Goal: Task Accomplishment & Management: Complete application form

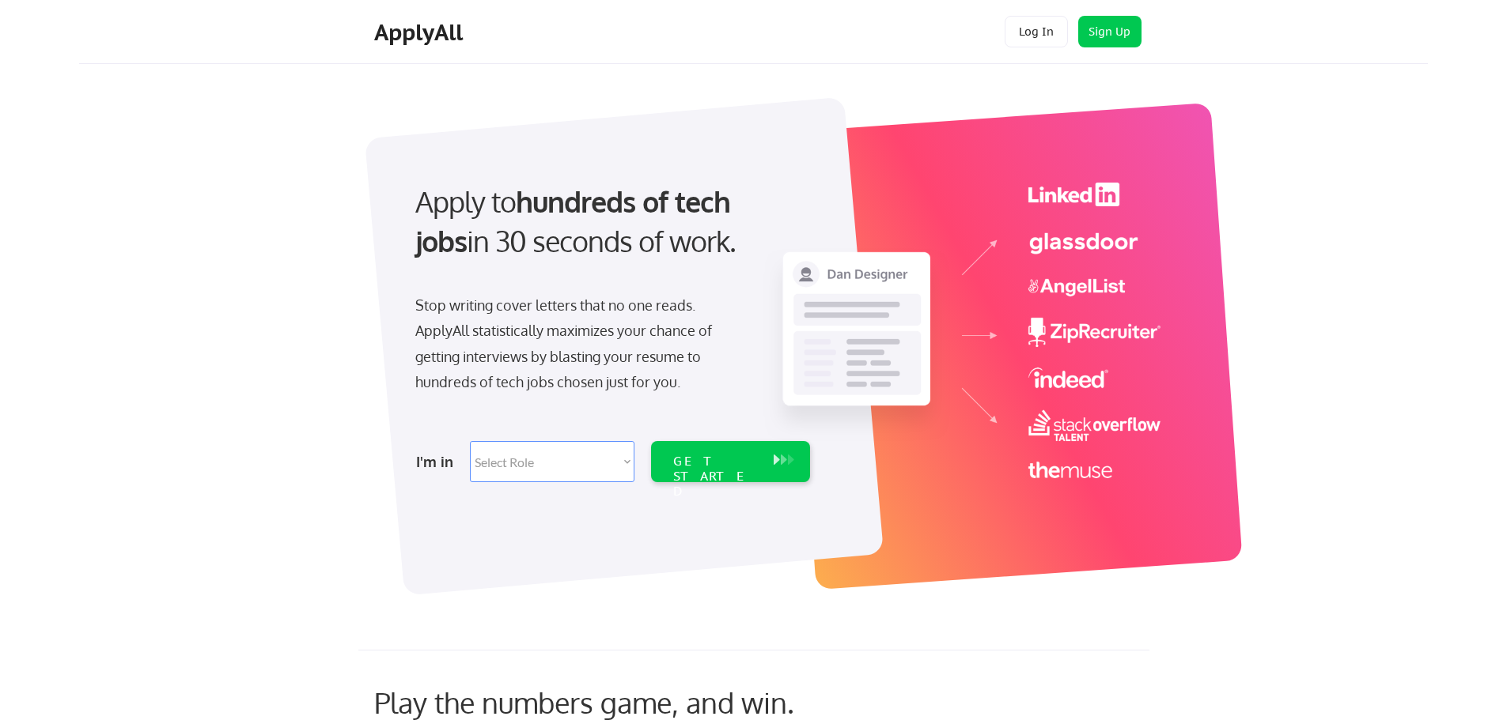
click at [545, 475] on select "Select Role Software Engineering Product Management Customer Success Sales UI/U…" at bounding box center [552, 461] width 165 height 41
select select ""it_security""
click at [470, 441] on select "Select Role Software Engineering Product Management Customer Success Sales UI/U…" at bounding box center [552, 461] width 165 height 41
select select ""it_security""
click at [696, 457] on div "GET STARTED" at bounding box center [715, 477] width 85 height 46
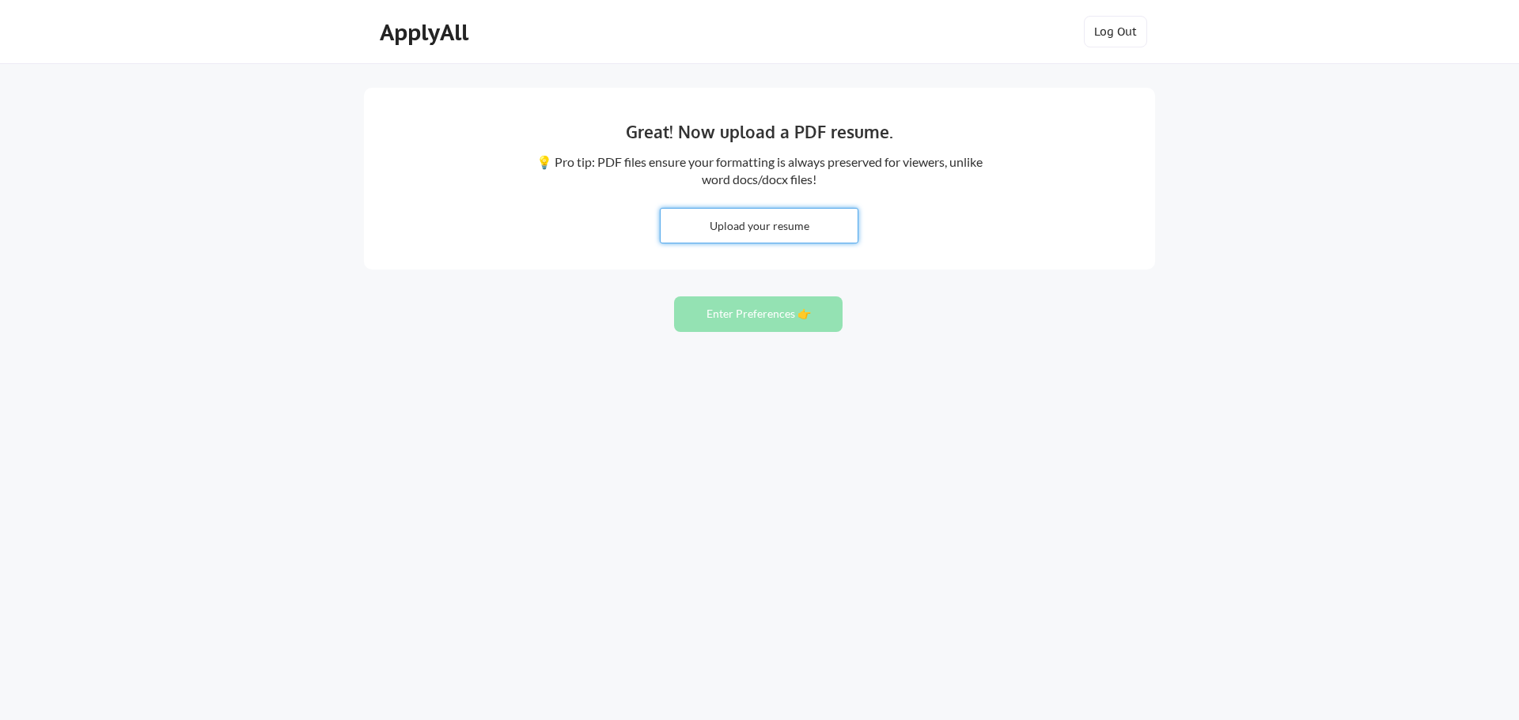
click at [775, 229] on input "file" at bounding box center [758, 226] width 197 height 34
type input "C:\fakepath\New Resume July 2025.docx"
click at [810, 318] on button "Enter Preferences 👉" at bounding box center [758, 315] width 168 height 36
click at [743, 316] on button "Enter Preferences 👉" at bounding box center [758, 315] width 168 height 36
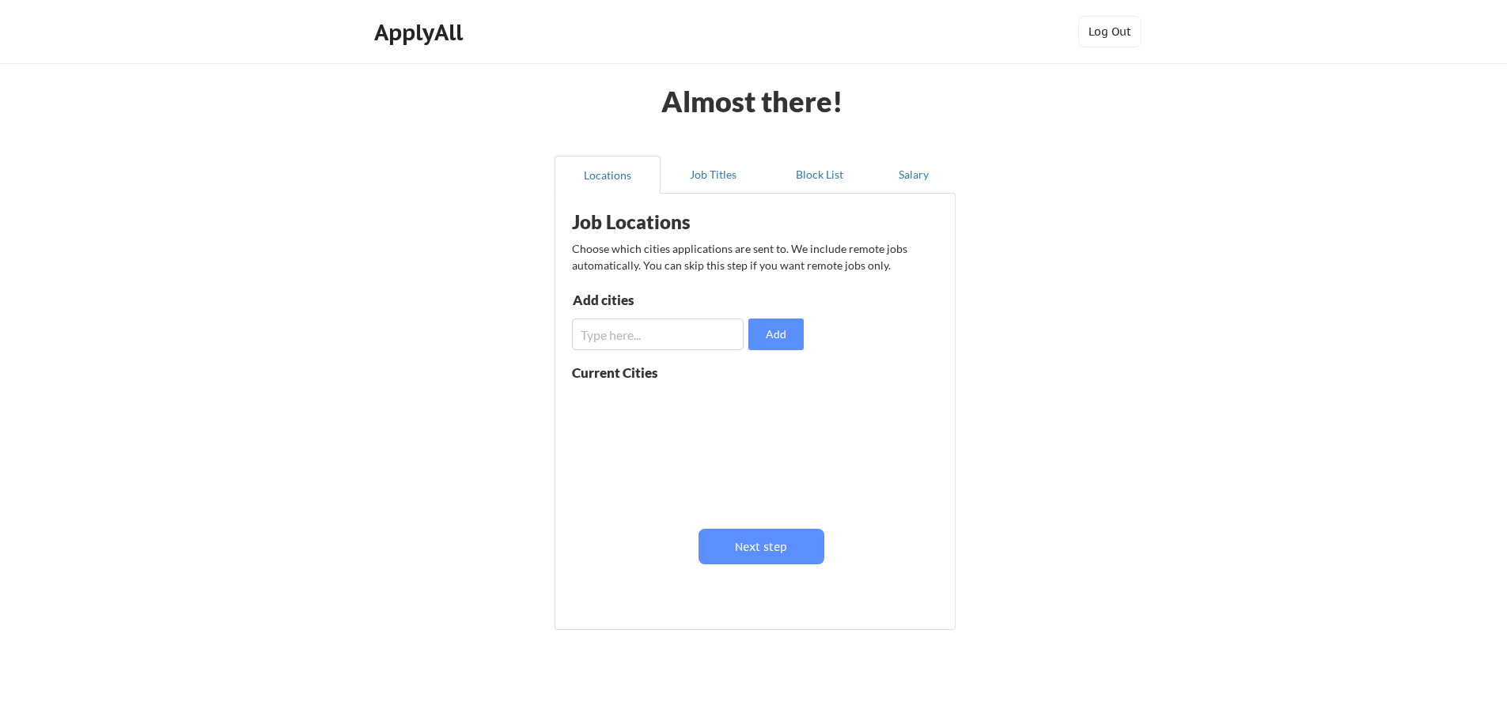
click at [711, 323] on input "input" at bounding box center [658, 335] width 172 height 32
type input "[GEOGRAPHIC_DATA], [GEOGRAPHIC_DATA]"
click at [783, 335] on button "Add" at bounding box center [775, 335] width 55 height 32
click at [679, 335] on input "input" at bounding box center [658, 335] width 172 height 32
type input "[GEOGRAPHIC_DATA], [GEOGRAPHIC_DATA]"
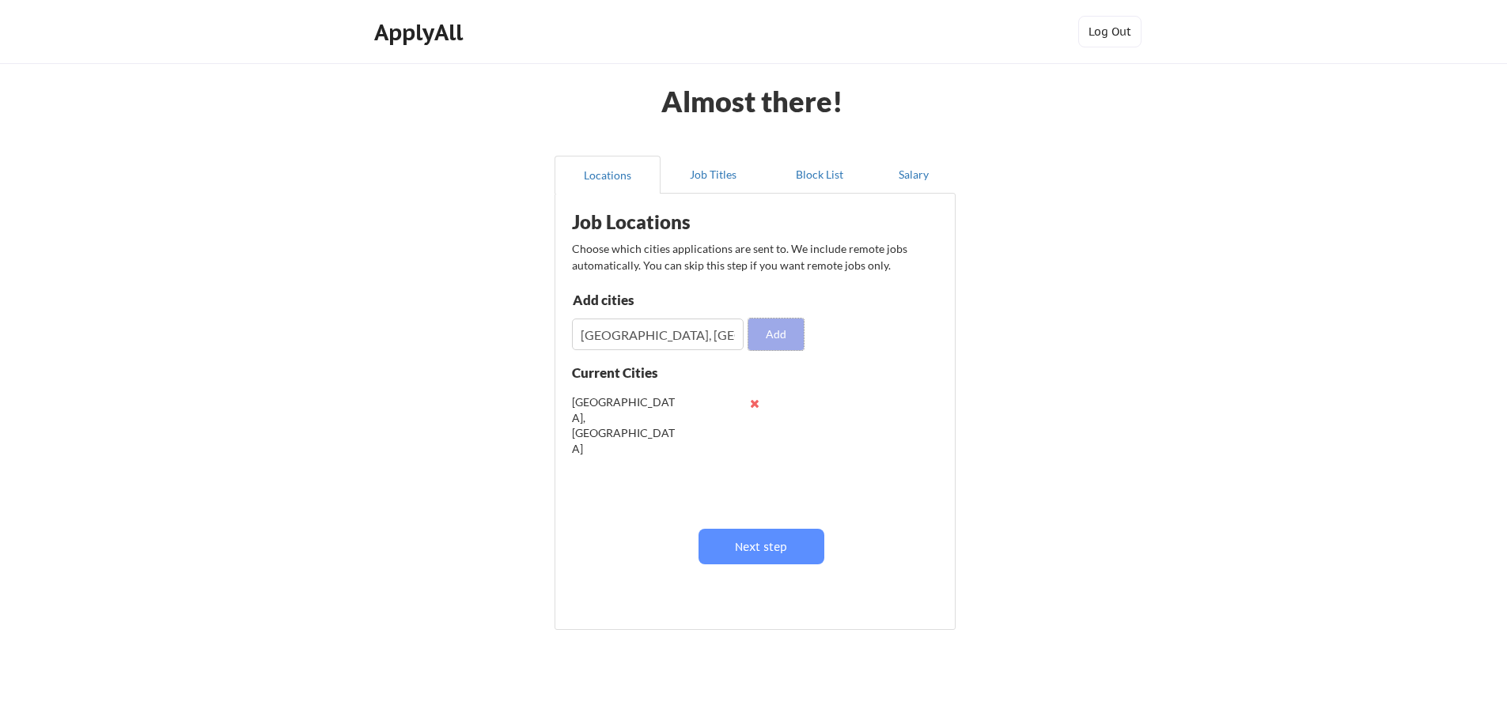
click at [767, 335] on button "Add" at bounding box center [775, 335] width 55 height 32
click at [711, 327] on input "input" at bounding box center [658, 335] width 172 height 32
type input "Woburn, [GEOGRAPHIC_DATA]"
click at [780, 338] on button "Add" at bounding box center [775, 335] width 55 height 32
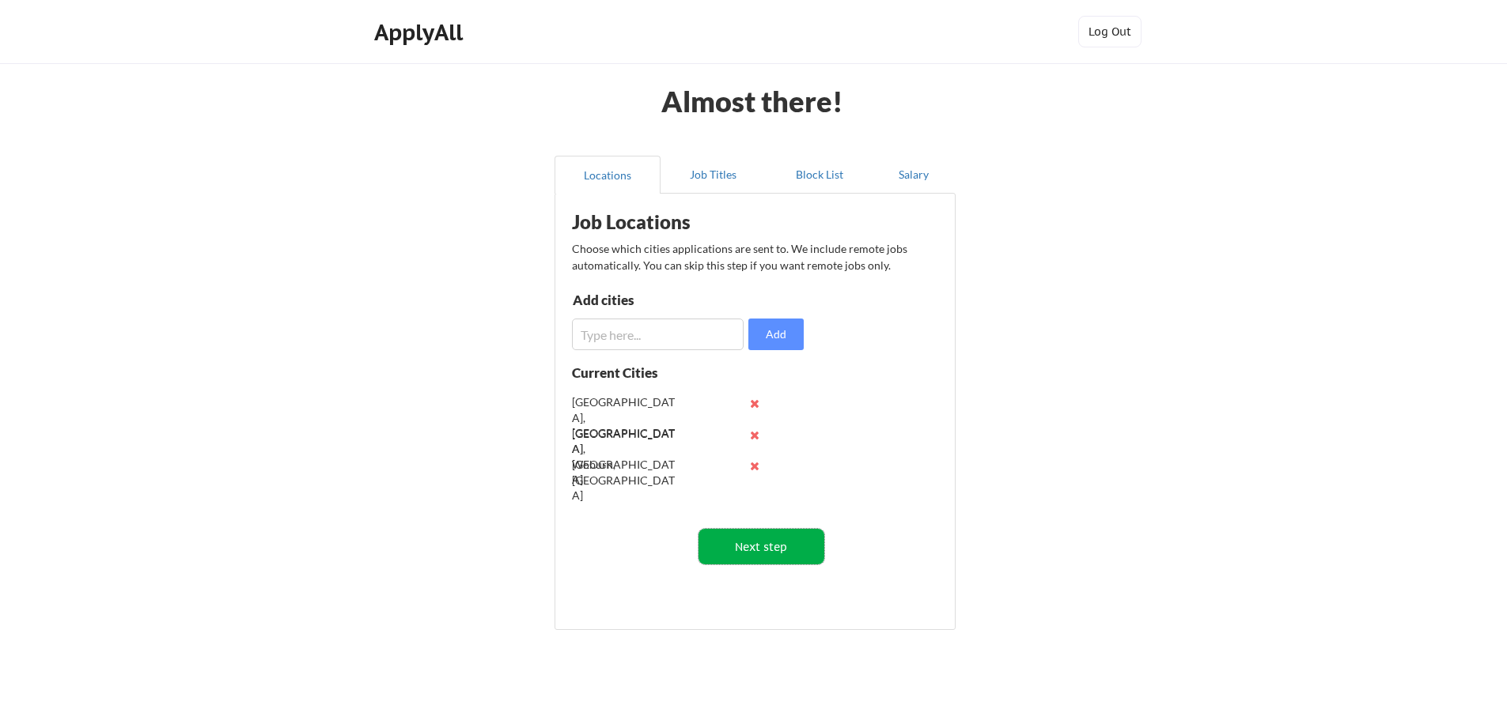
click at [786, 535] on button "Next step" at bounding box center [761, 547] width 126 height 36
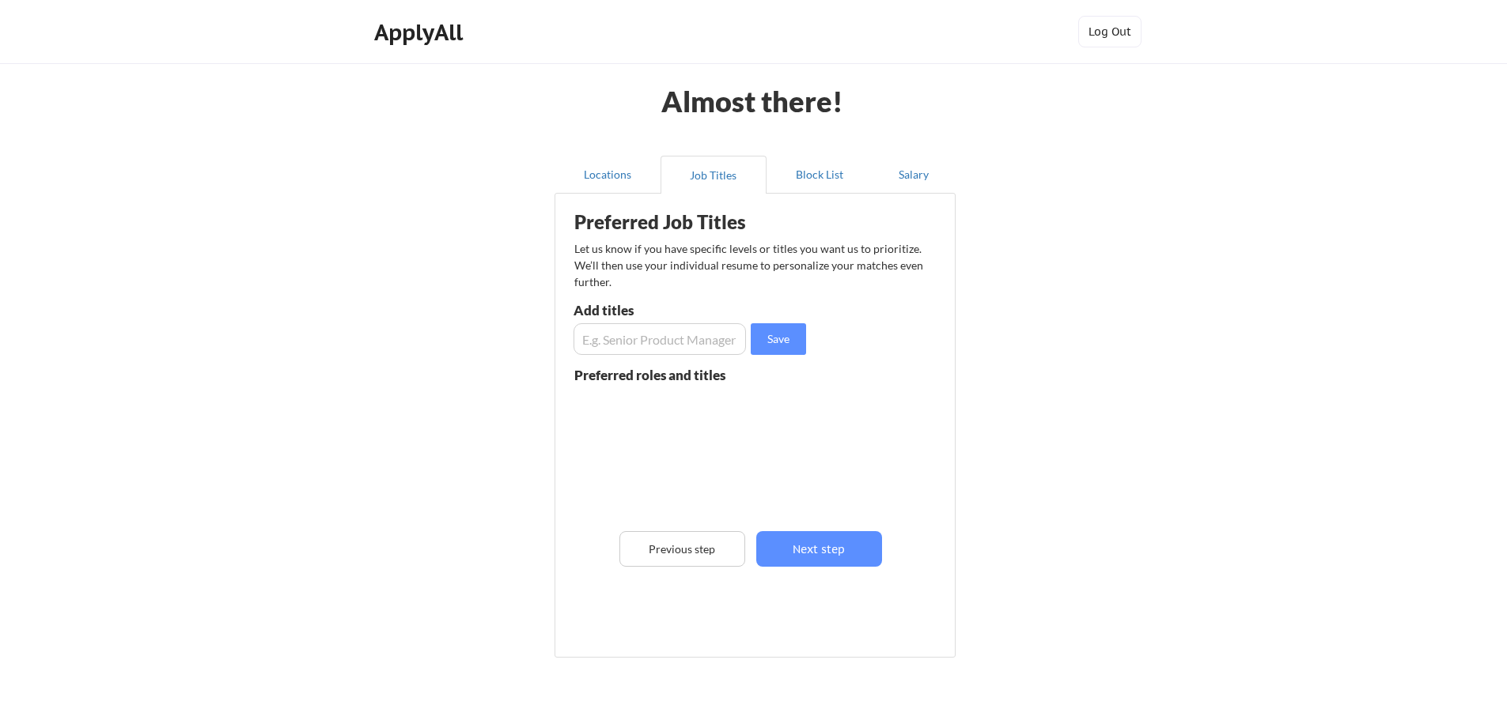
click at [662, 347] on input "input" at bounding box center [659, 339] width 172 height 32
click at [684, 331] on input "input" at bounding box center [659, 339] width 172 height 32
paste input "Senior IT User Services Technician"
type input "Senior IT User Services Technician"
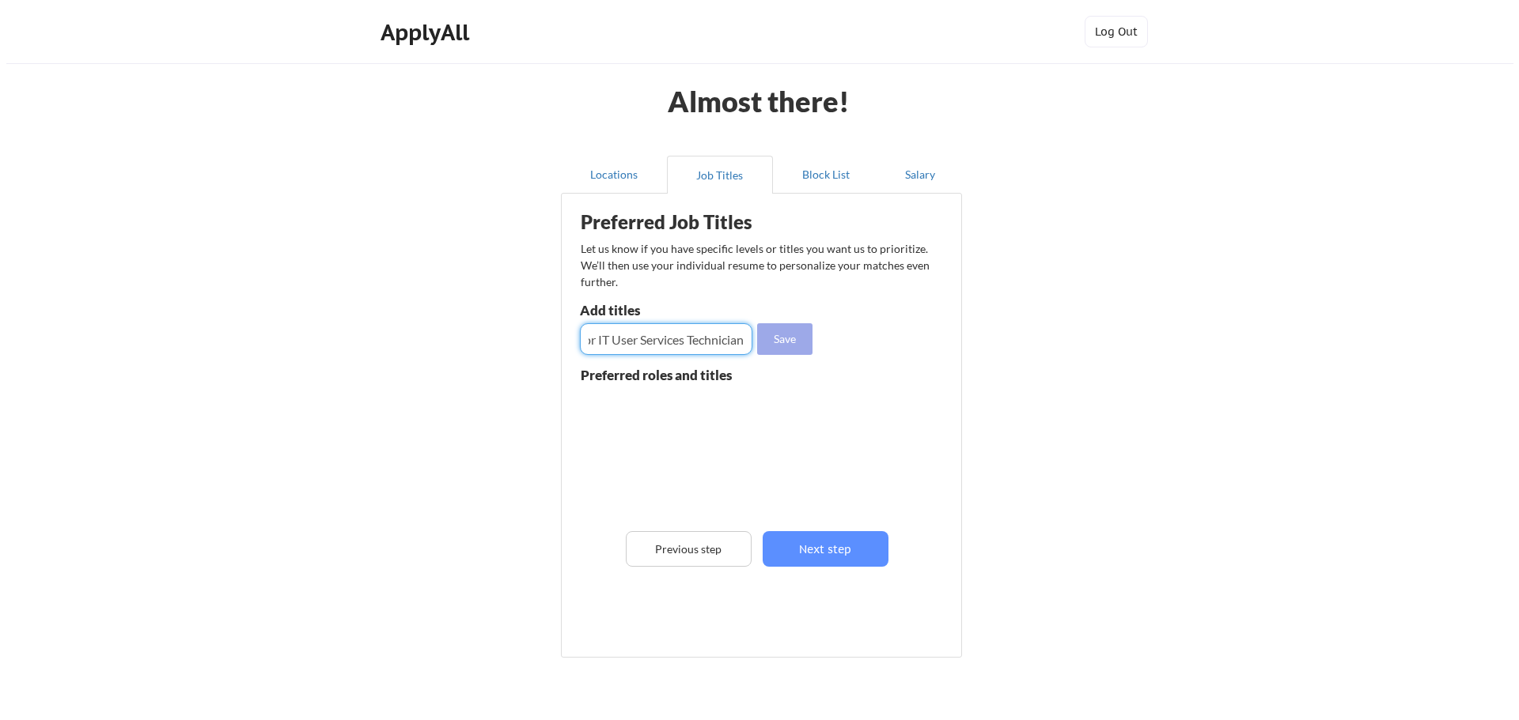
scroll to position [0, 0]
click at [772, 342] on button "Save" at bounding box center [778, 339] width 55 height 32
click at [693, 343] on input "input" at bounding box center [659, 339] width 172 height 32
type input "IT Support Analyst"
click at [785, 348] on button "Save" at bounding box center [778, 339] width 55 height 32
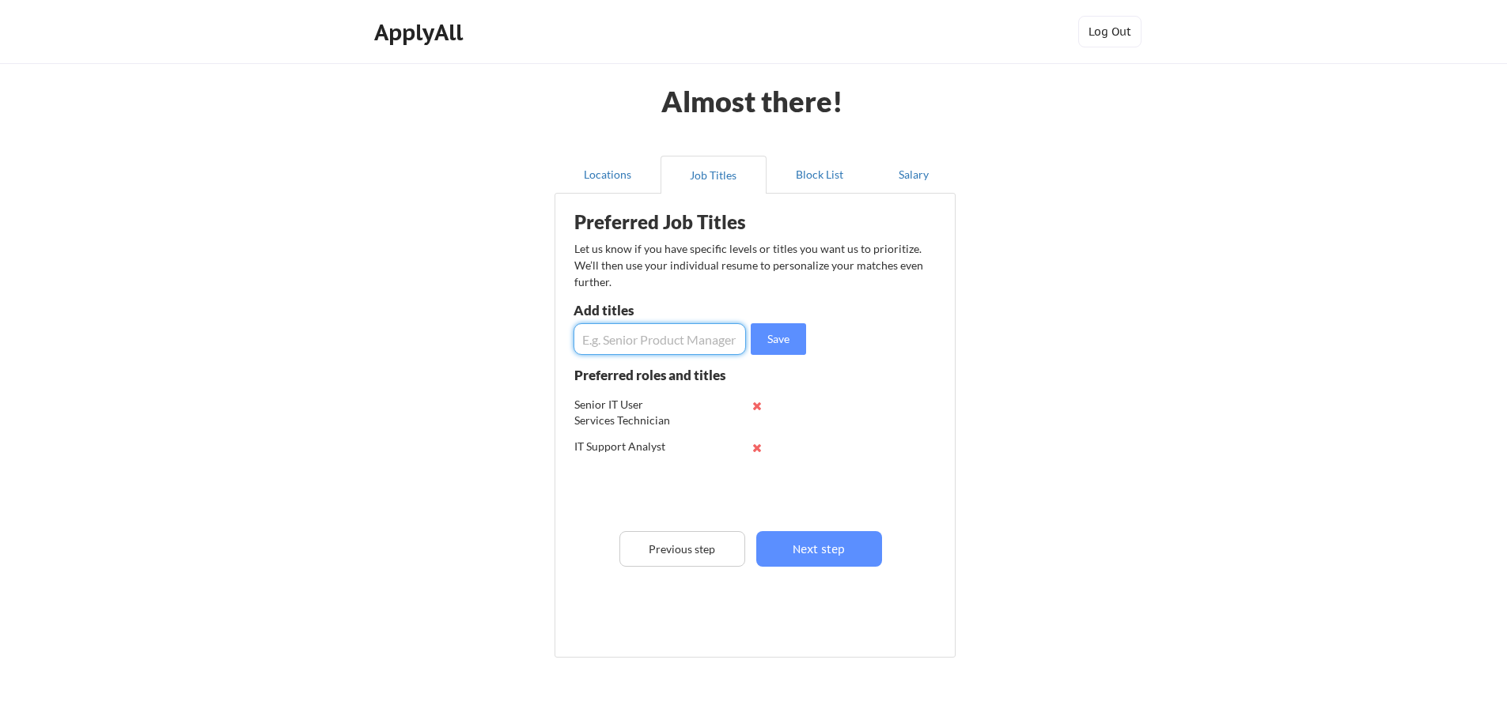
click at [677, 339] on input "input" at bounding box center [659, 339] width 172 height 32
type input "Security Compliance"
click at [770, 342] on button "Save" at bounding box center [778, 339] width 55 height 32
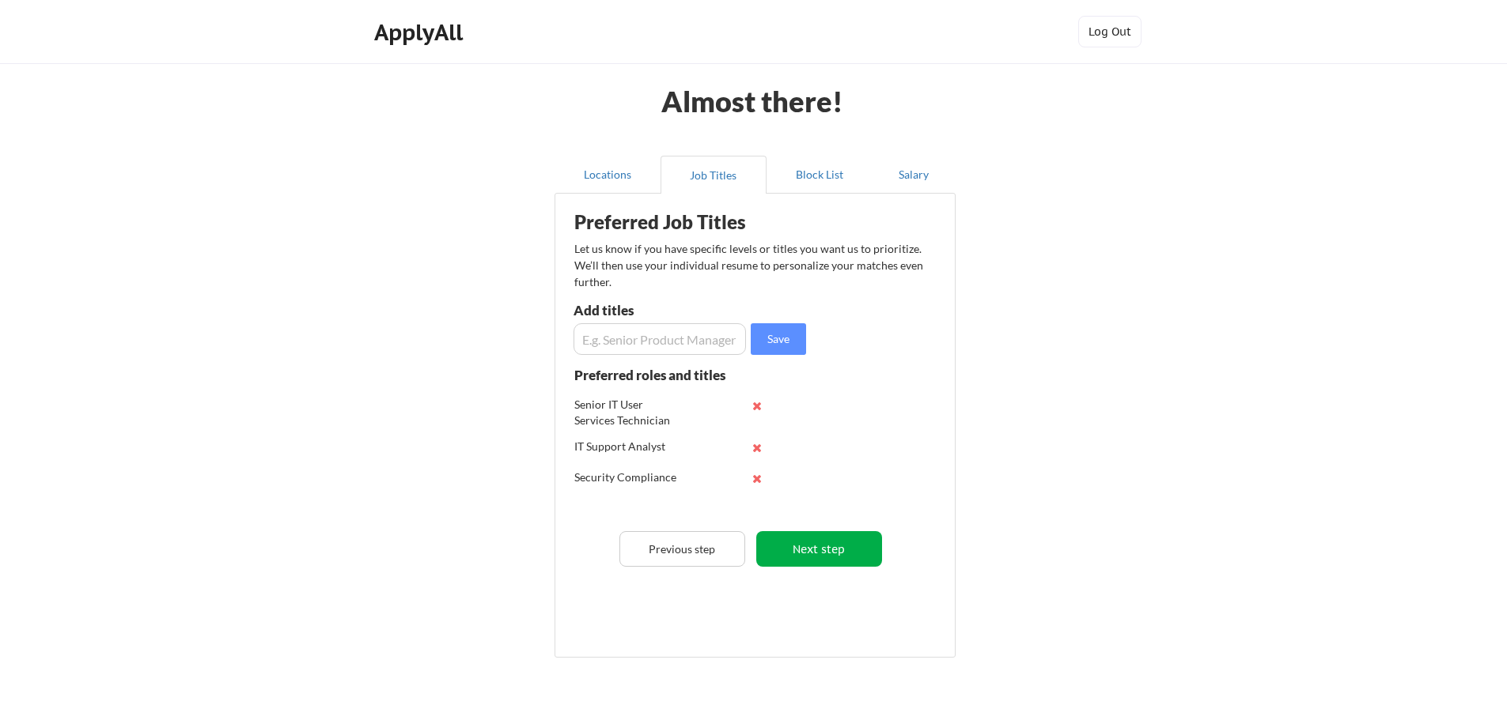
click at [838, 547] on button "Next step" at bounding box center [819, 549] width 126 height 36
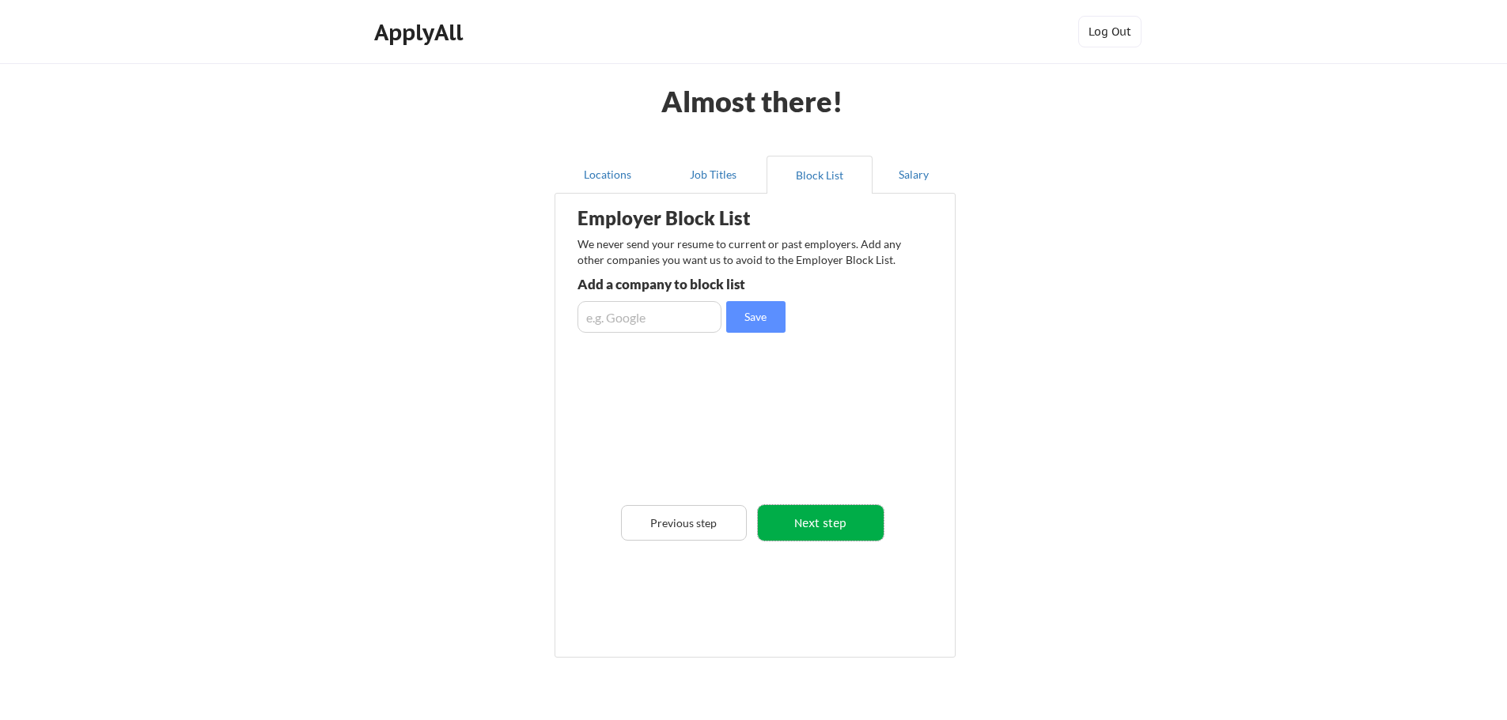
click at [812, 520] on button "Next step" at bounding box center [821, 523] width 126 height 36
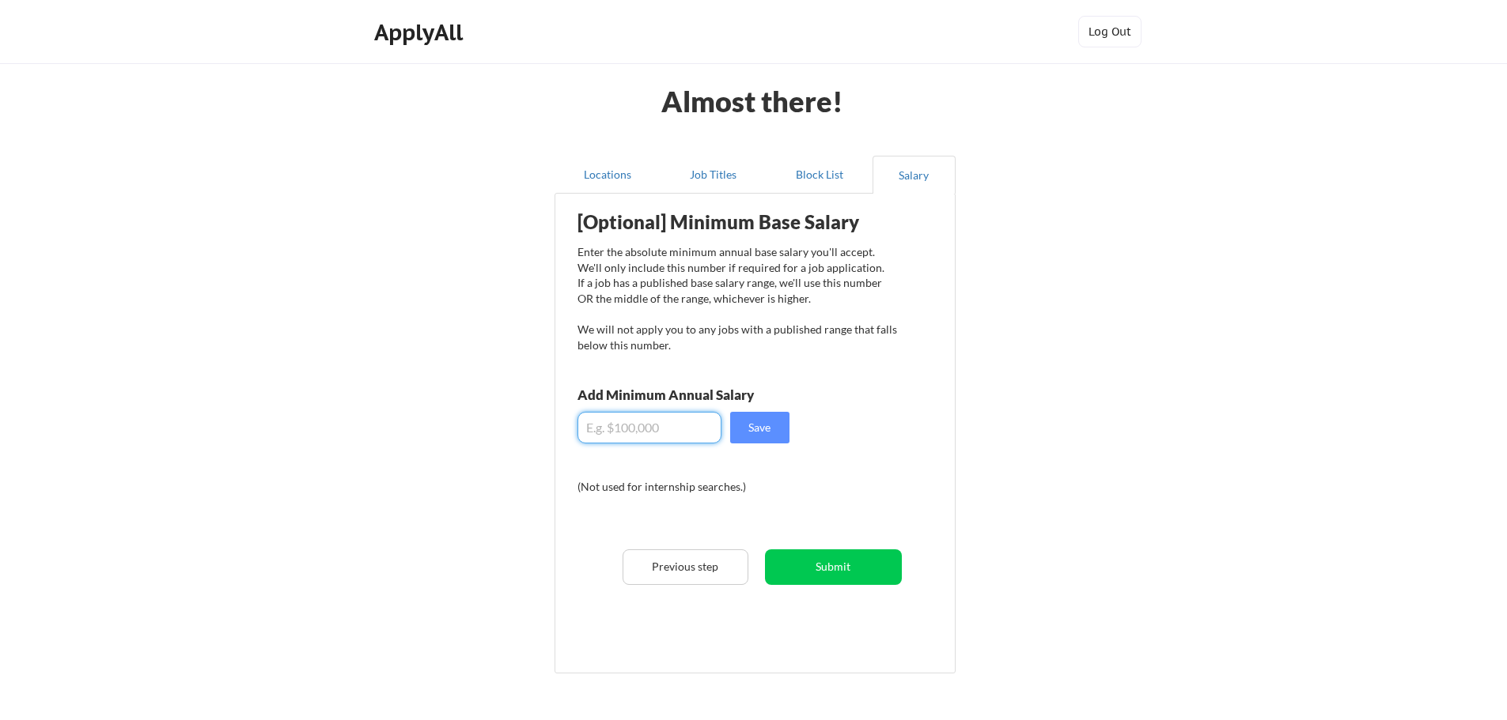
click at [679, 429] on input "input" at bounding box center [649, 428] width 144 height 32
type input "$90,000.00"
click at [771, 434] on button "Save" at bounding box center [759, 428] width 59 height 32
click at [867, 576] on button "Submit" at bounding box center [833, 568] width 137 height 36
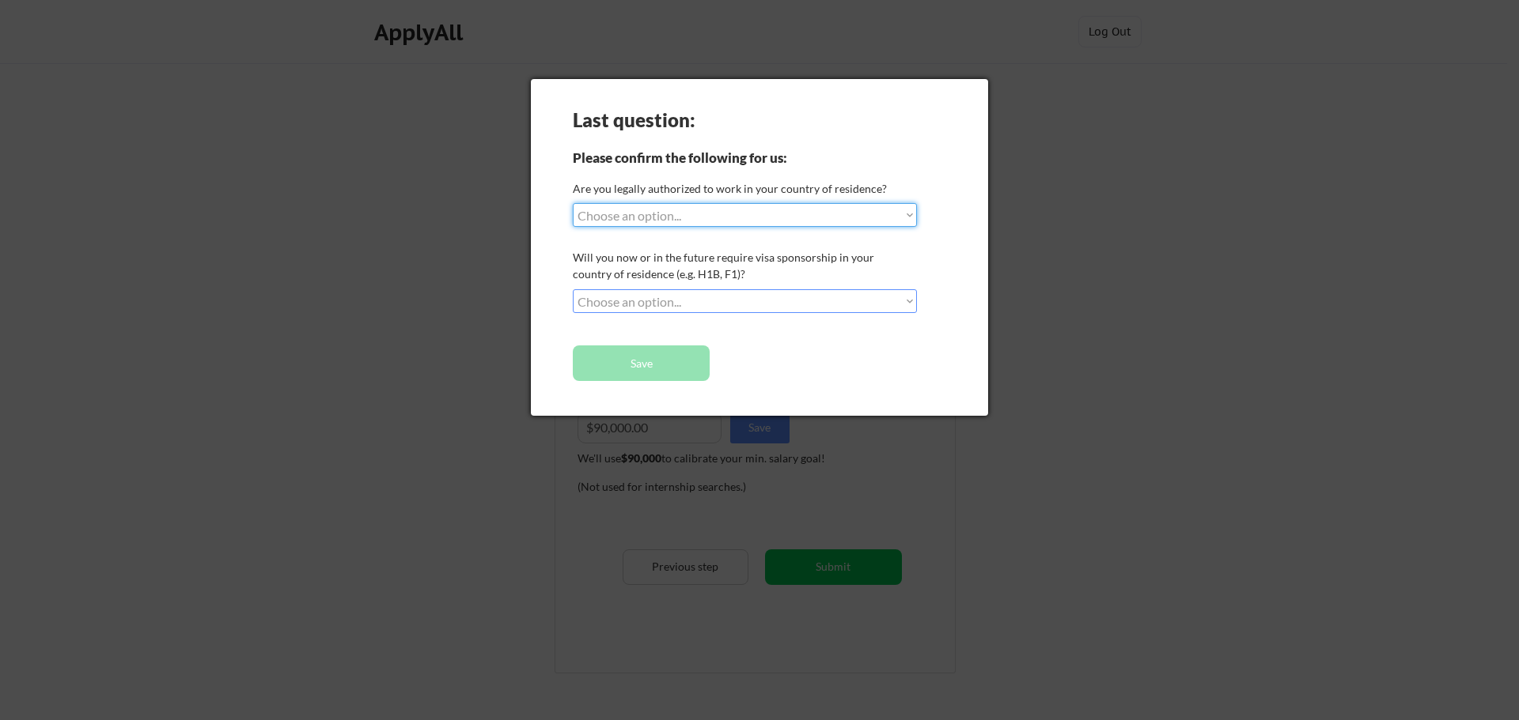
click at [746, 215] on select "Choose an option... Yes, I am a US Citizen Yes, I am a Canadian Citizen Yes, I …" at bounding box center [745, 215] width 344 height 24
select select ""yes__i_am_a_us_citizen""
click at [573, 203] on select "Choose an option... Yes, I am a US Citizen Yes, I am a Canadian Citizen Yes, I …" at bounding box center [745, 215] width 344 height 24
click at [719, 301] on select "Choose an option... No, I will not need sponsorship Yes, I will need sponsorship" at bounding box center [745, 301] width 344 height 24
select select ""no__i_will_not_need_sponsorship""
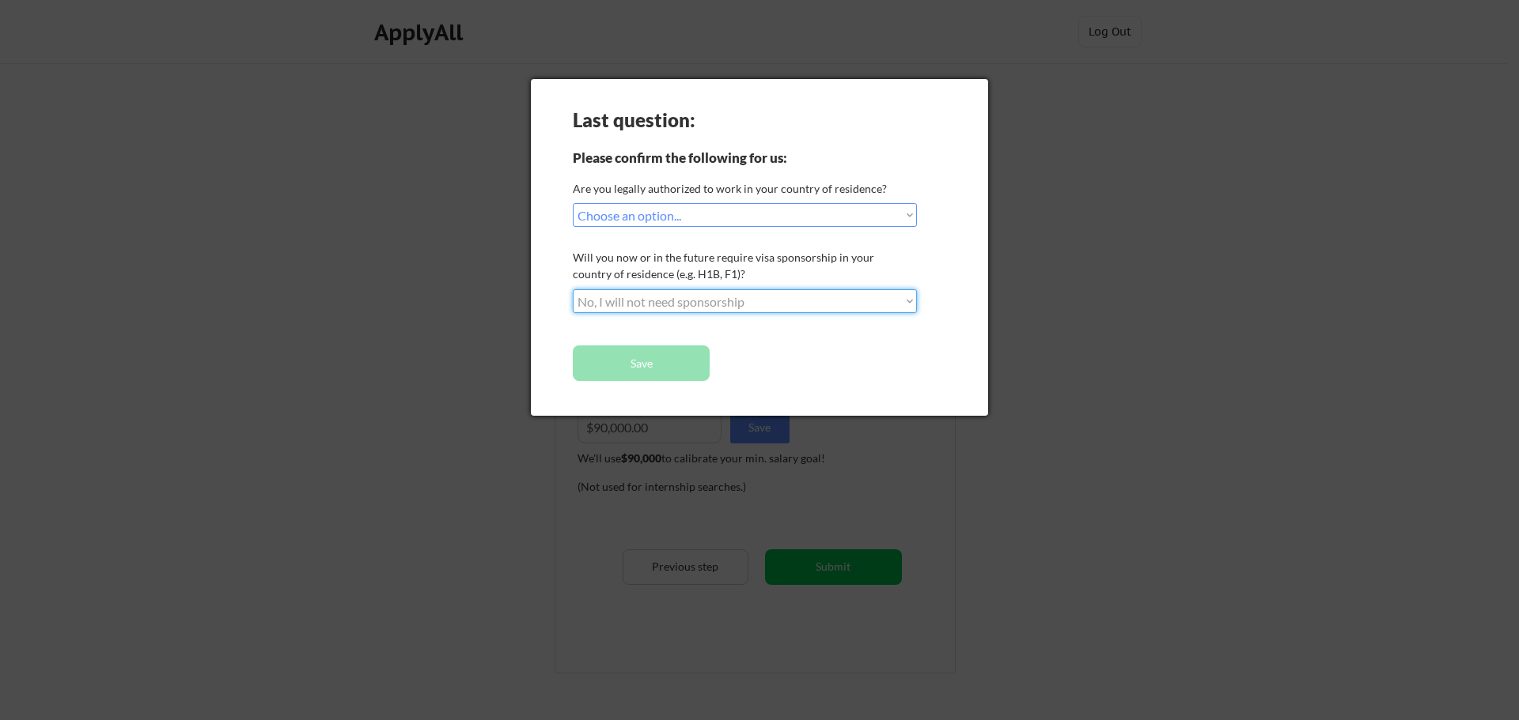
click at [573, 289] on select "Choose an option... No, I will not need sponsorship Yes, I will need sponsorship" at bounding box center [745, 301] width 344 height 24
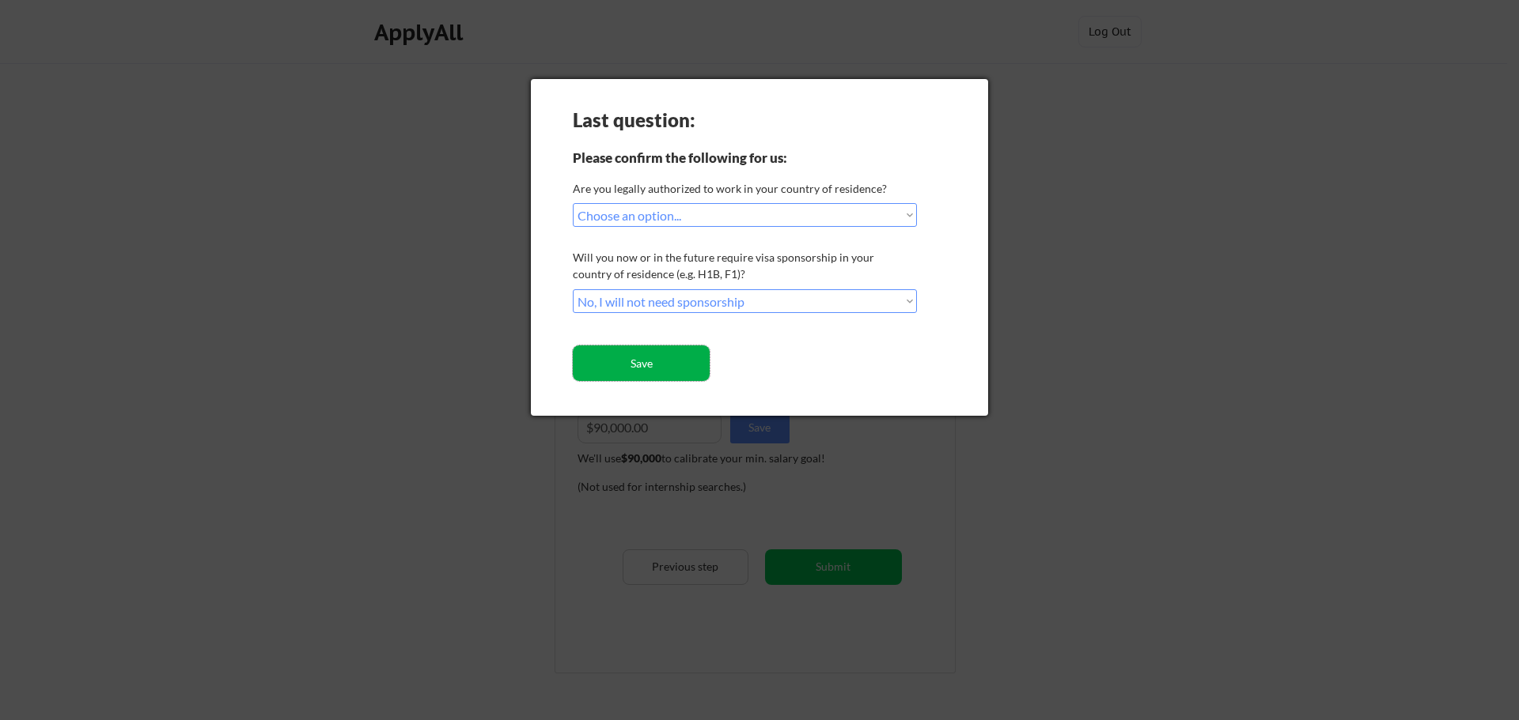
click at [668, 369] on button "Save" at bounding box center [641, 364] width 137 height 36
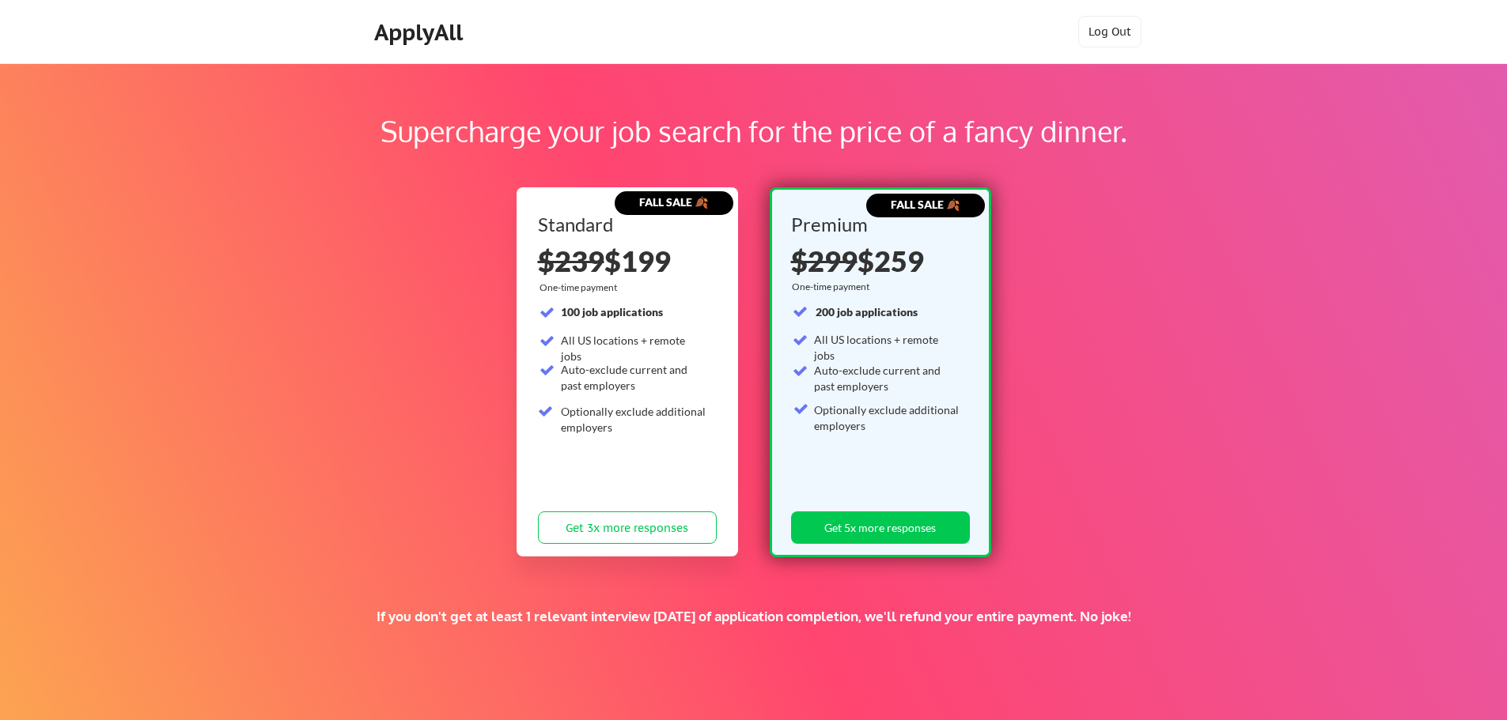
click at [422, 38] on div "ApplyAll" at bounding box center [420, 32] width 93 height 27
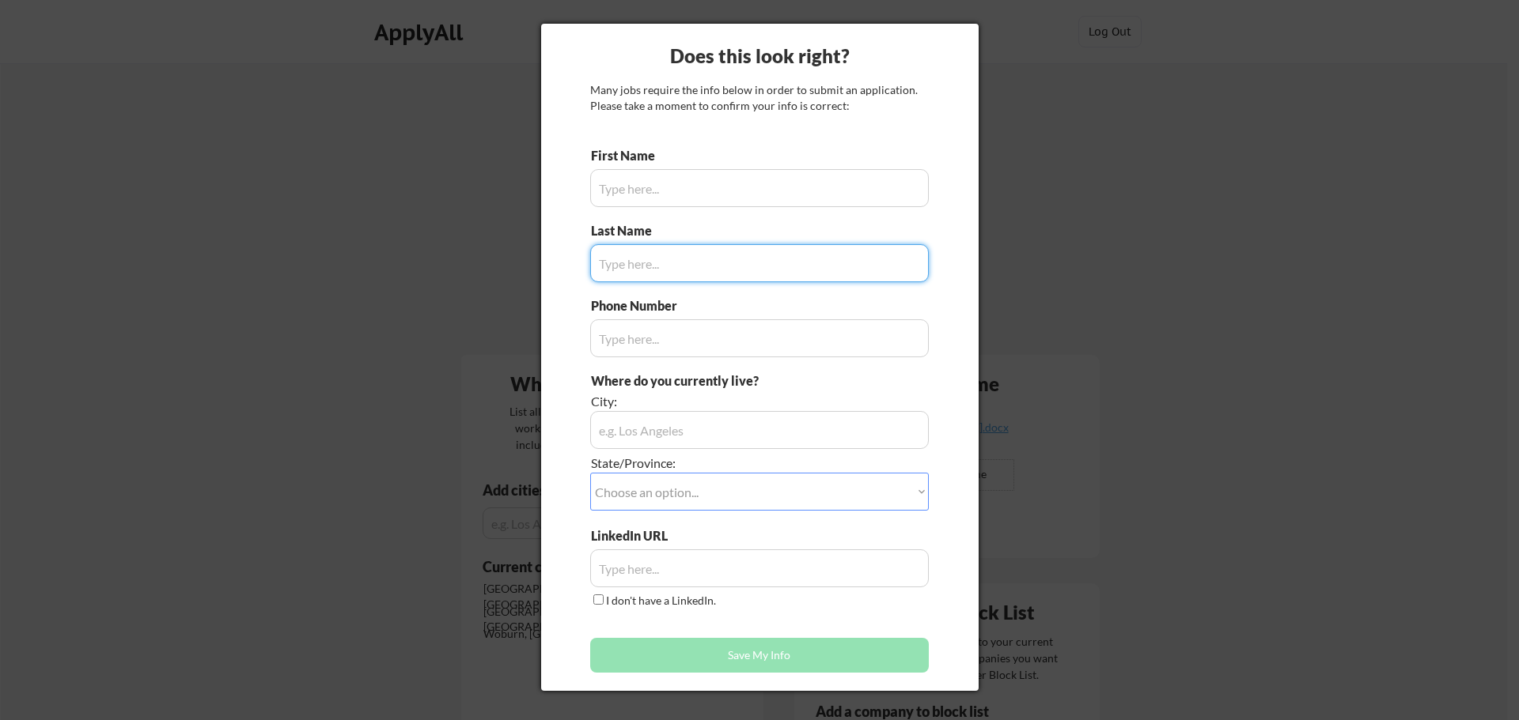
click at [773, 192] on input "input" at bounding box center [759, 188] width 339 height 38
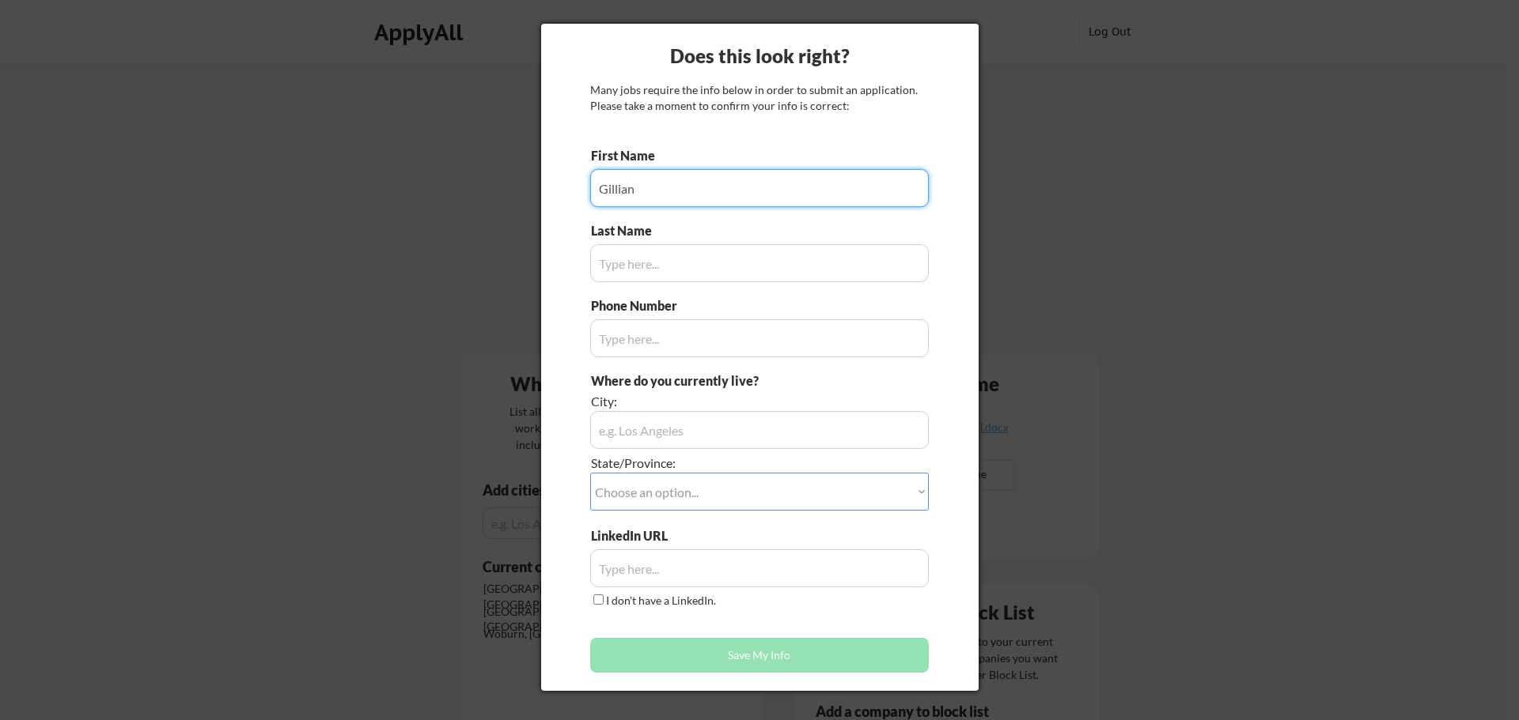
type input "Gillian"
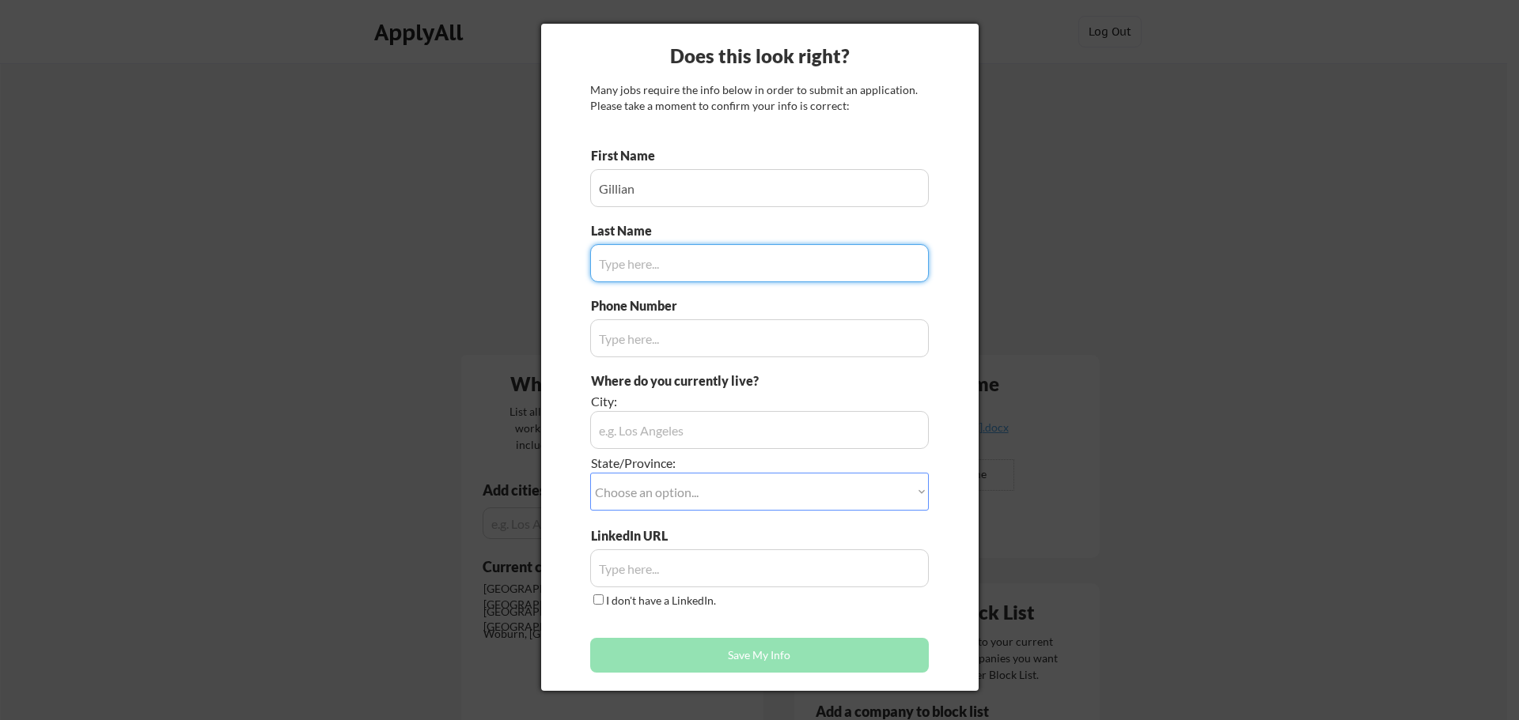
click at [771, 270] on input "input" at bounding box center [759, 263] width 339 height 38
type input "[PERSON_NAME]"
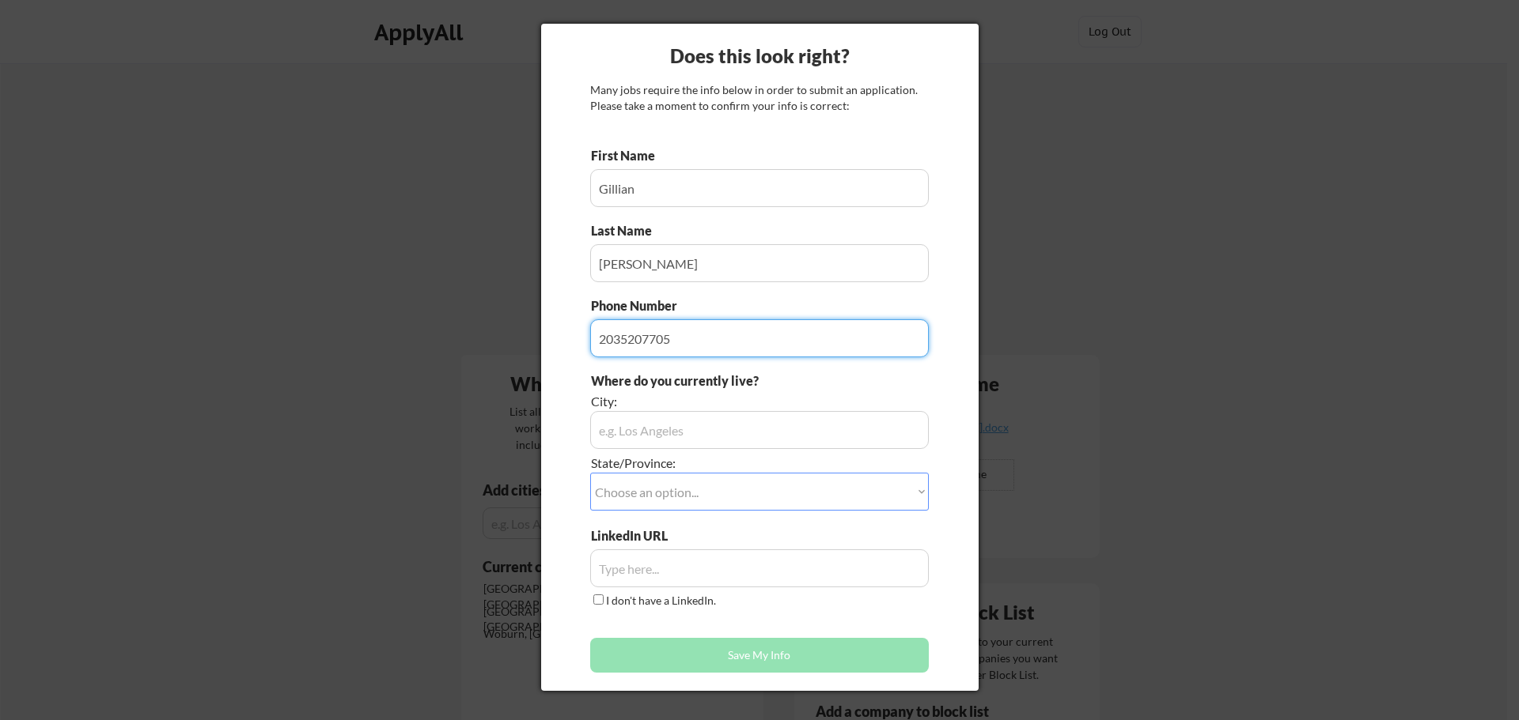
type input "2035207705"
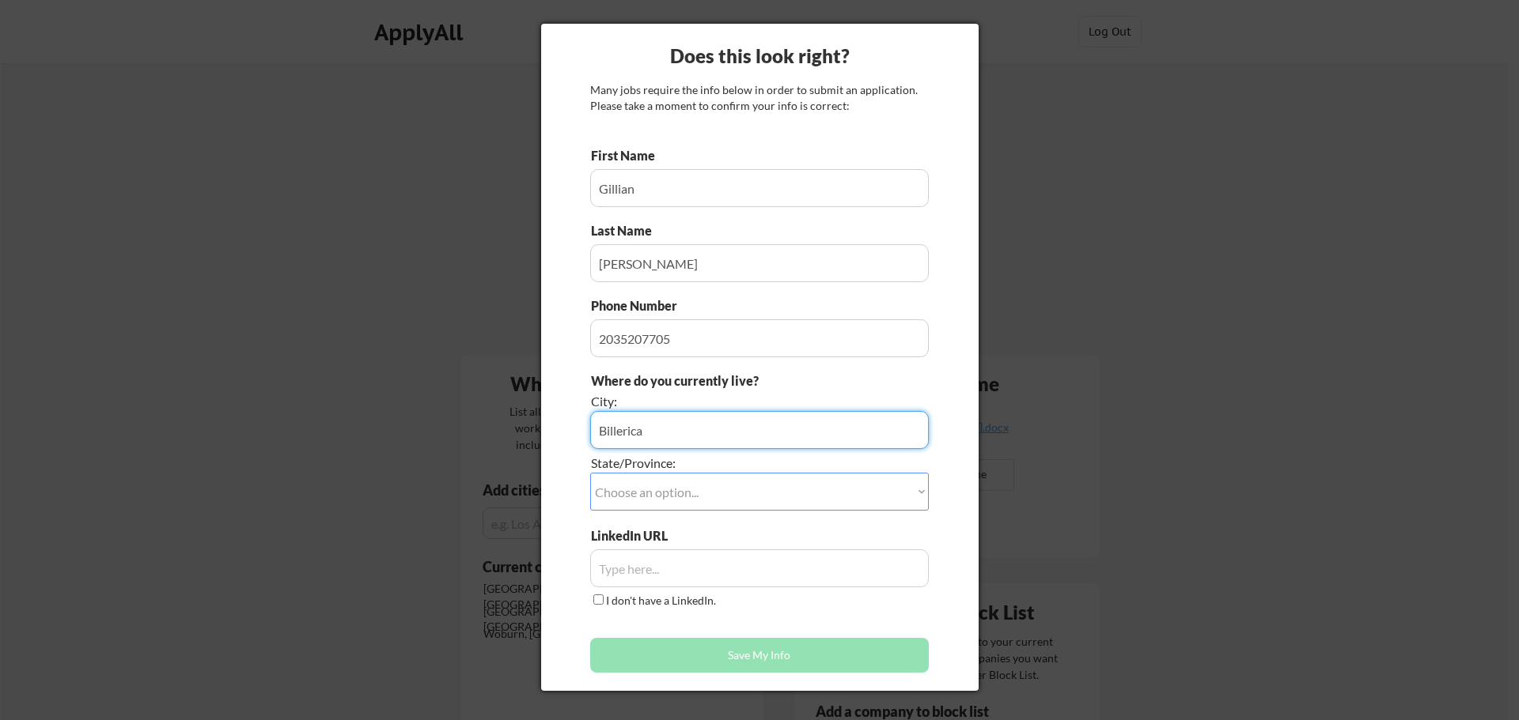
type input "Billerica"
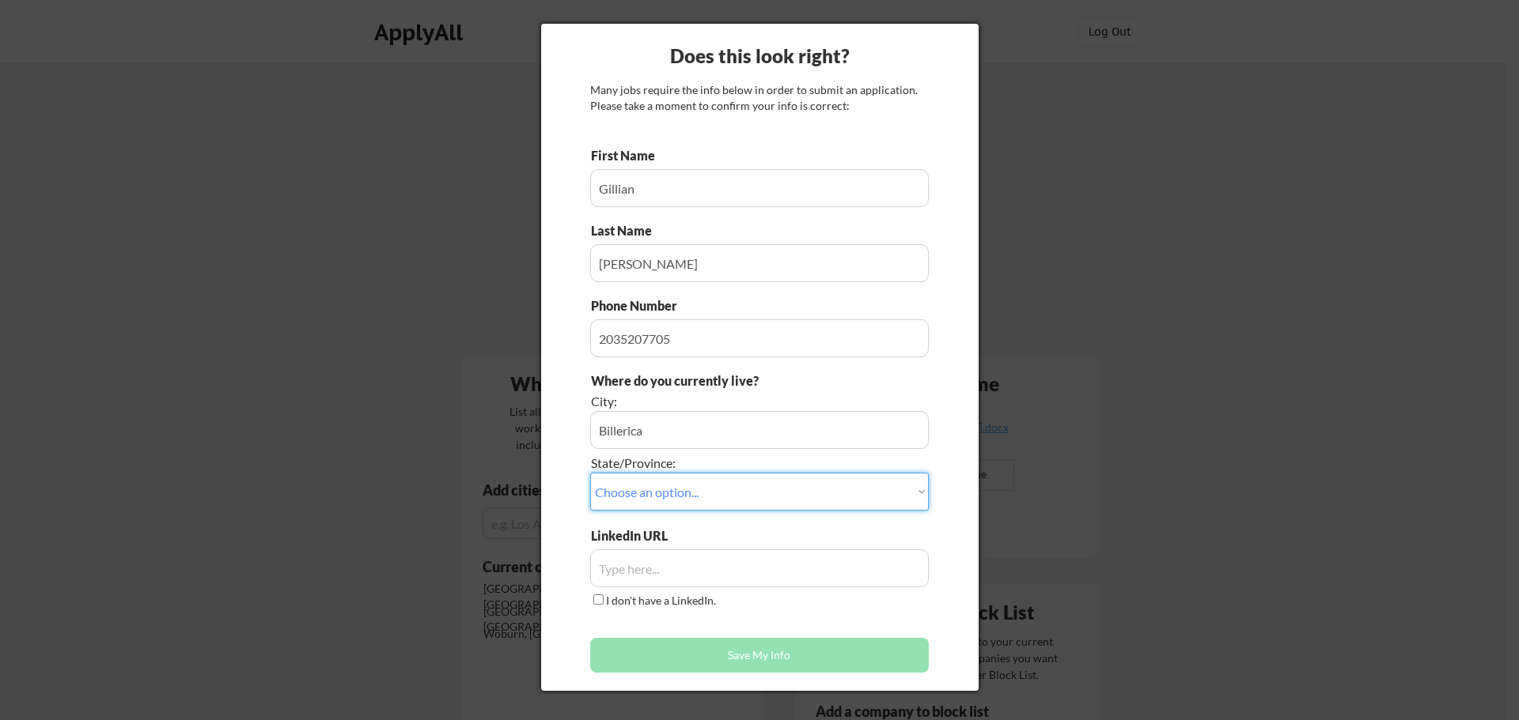
click at [789, 491] on select "Choose an option... Other/Not Applicable [US_STATE] [US_STATE] [GEOGRAPHIC_DATA…" at bounding box center [759, 492] width 339 height 38
select select ""[US_STATE]""
click at [590, 473] on select "Choose an option... Other/Not Applicable [US_STATE] [US_STATE] [GEOGRAPHIC_DATA…" at bounding box center [759, 492] width 339 height 38
click at [685, 573] on input "input" at bounding box center [759, 569] width 339 height 38
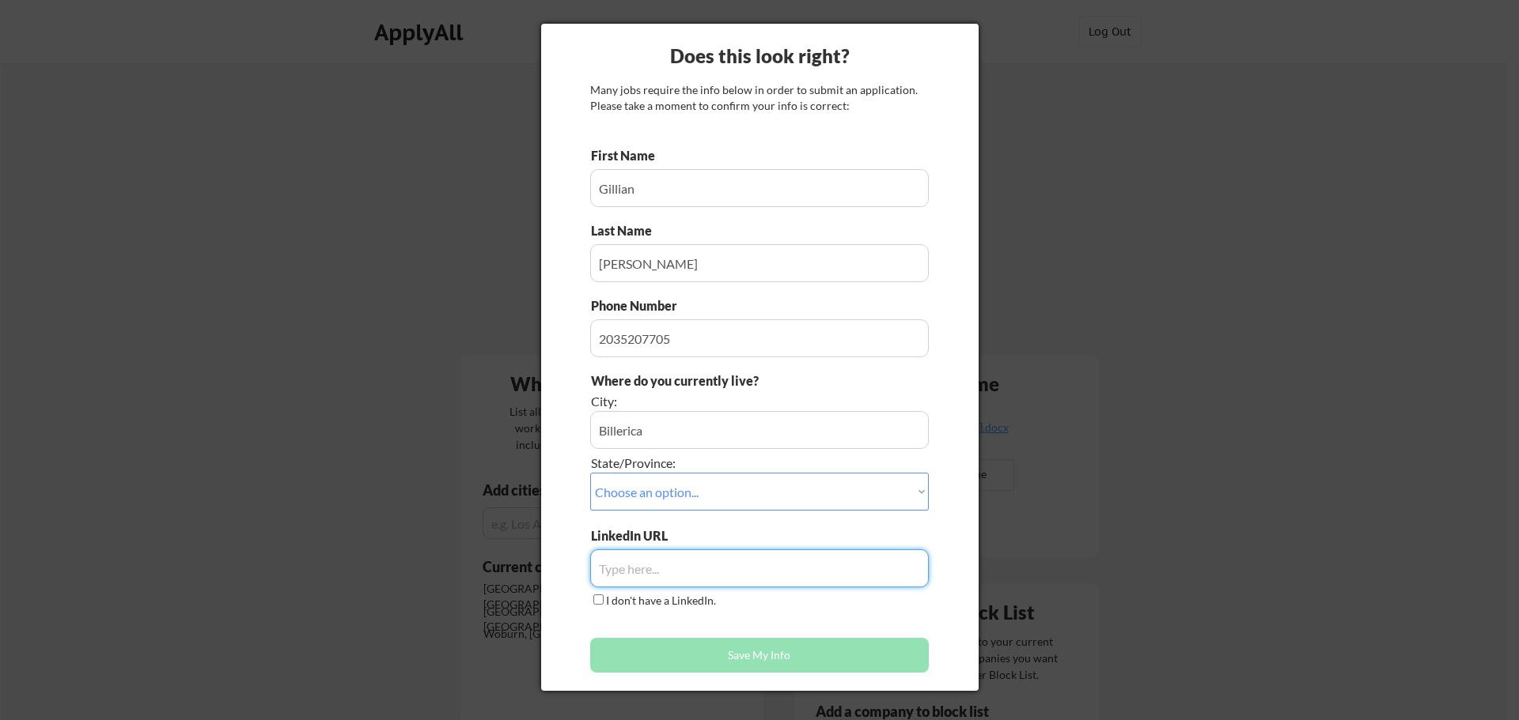
paste input "[URL][DOMAIN_NAME]"
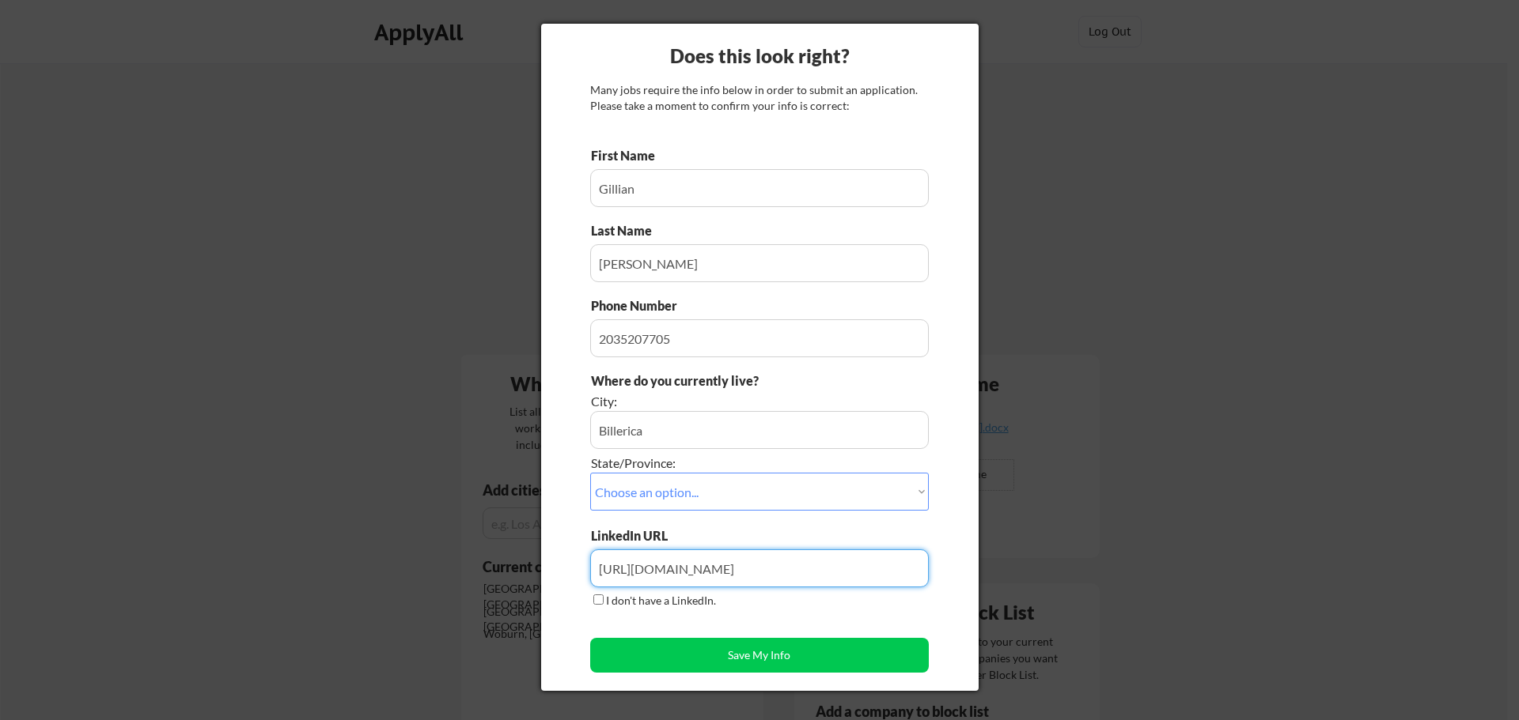
type input "[URL][DOMAIN_NAME]"
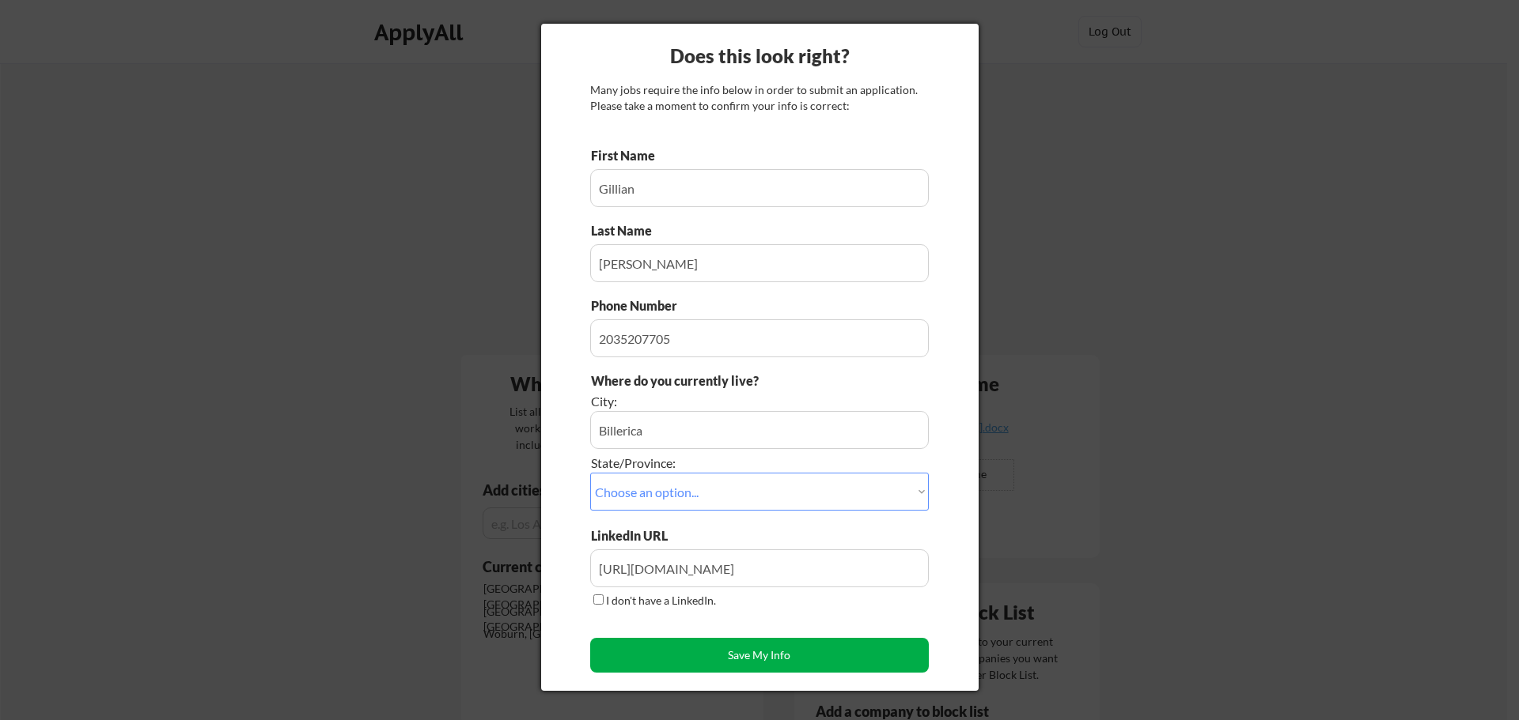
click at [774, 659] on button "Save My Info" at bounding box center [759, 655] width 339 height 35
